Goal: Transaction & Acquisition: Purchase product/service

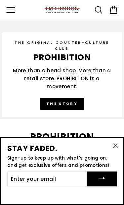
scroll to position [818, 0]
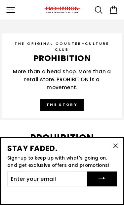
click at [10, 13] on icon "button" at bounding box center [11, 10] width 10 height 10
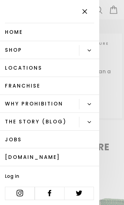
click at [85, 51] on button "Primary" at bounding box center [89, 50] width 20 height 11
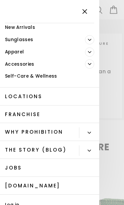
scroll to position [38, 0]
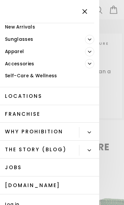
click at [86, 131] on button "Primary" at bounding box center [89, 132] width 20 height 11
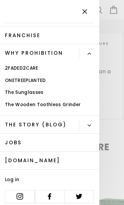
scroll to position [116, 0]
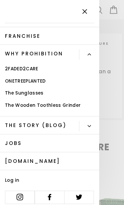
click at [65, 159] on link "[DOMAIN_NAME]" at bounding box center [49, 161] width 99 height 18
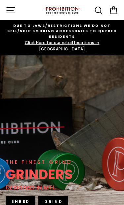
click at [15, 13] on icon "button" at bounding box center [11, 10] width 10 height 10
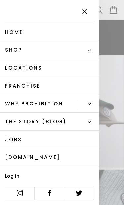
click at [88, 50] on icon "Primary" at bounding box center [89, 51] width 3 height 2
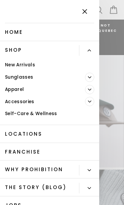
click at [28, 102] on link "Accessories" at bounding box center [42, 101] width 85 height 12
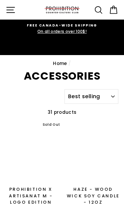
select select "best-selling"
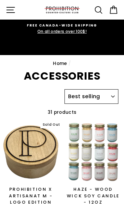
click at [112, 92] on select "Sort Featured Best selling Alphabetically, A-Z Alphabetically, Z-A Price, low t…" at bounding box center [92, 96] width 54 height 15
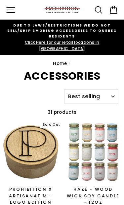
click at [16, 14] on button "Site navigation" at bounding box center [10, 9] width 15 height 15
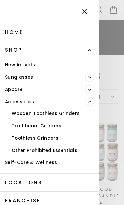
click at [88, 88] on icon "Primary" at bounding box center [89, 89] width 3 height 3
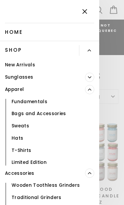
click at [56, 115] on link "Bags and Accessories" at bounding box center [49, 114] width 99 height 12
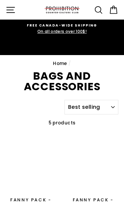
select select "best-selling"
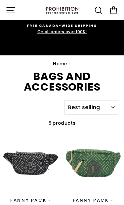
click at [97, 14] on icon at bounding box center [99, 10] width 10 height 10
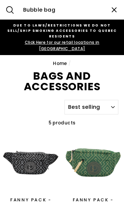
type input "Bubble bag"
click at [10, 10] on button "Search" at bounding box center [10, 10] width 20 height 20
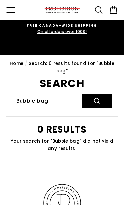
click at [50, 93] on input "Bubble bag" at bounding box center [48, 100] width 70 height 15
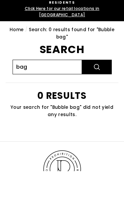
click at [39, 93] on input "bag" at bounding box center [48, 100] width 70 height 15
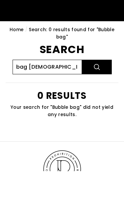
type input "bag [DEMOGRAPHIC_DATA]"
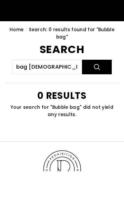
click at [99, 97] on icon "submit" at bounding box center [97, 101] width 8 height 8
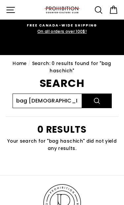
click at [59, 93] on input "bag [DEMOGRAPHIC_DATA]" at bounding box center [48, 100] width 70 height 15
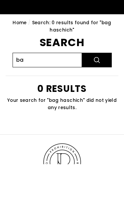
type input "b"
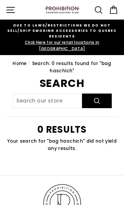
click at [9, 9] on icon "button" at bounding box center [11, 10] width 10 height 10
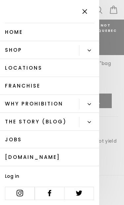
click at [88, 49] on icon "Primaire" at bounding box center [89, 50] width 3 height 3
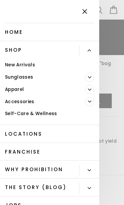
click at [92, 50] on button "Primaire" at bounding box center [89, 50] width 20 height 11
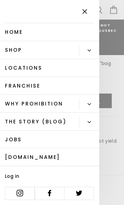
click at [85, 53] on button "Primaire" at bounding box center [89, 50] width 20 height 11
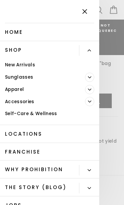
click at [49, 111] on link "Self-Care & Wellness" at bounding box center [49, 114] width 99 height 12
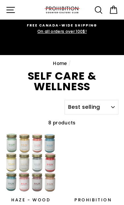
select select "best-selling"
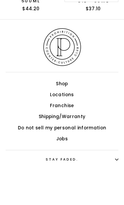
scroll to position [502, 0]
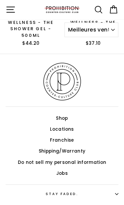
click at [63, 114] on link "Shop" at bounding box center [62, 119] width 12 height 10
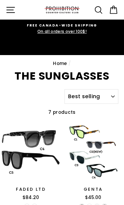
select select "best-selling"
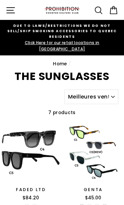
click at [8, 14] on icon "button" at bounding box center [11, 10] width 10 height 10
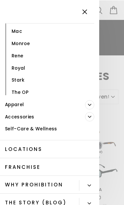
scroll to position [131, 0]
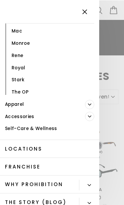
click at [90, 114] on icon "Primaire" at bounding box center [89, 115] width 3 height 3
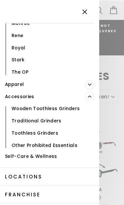
scroll to position [152, 0]
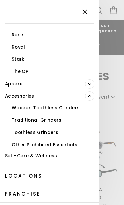
click at [66, 141] on link "Other Prohibited Essentials" at bounding box center [49, 144] width 99 height 12
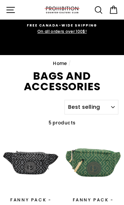
select select "best-selling"
